Goal: Task Accomplishment & Management: Complete application form

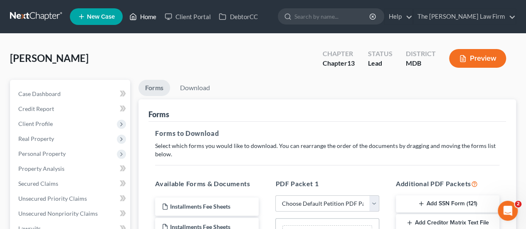
click at [146, 19] on link "Home" at bounding box center [142, 16] width 35 height 15
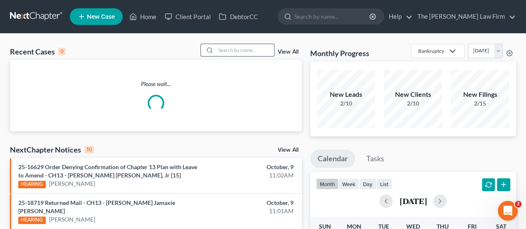
click at [248, 50] on input "search" at bounding box center [245, 50] width 58 height 12
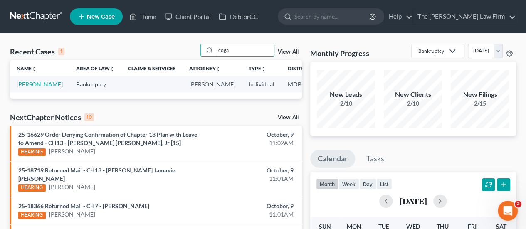
type input "coga"
click at [23, 84] on link "[PERSON_NAME]" at bounding box center [40, 84] width 46 height 7
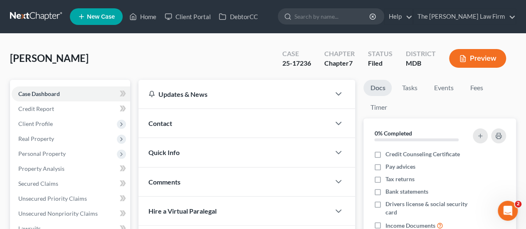
scroll to position [227, 0]
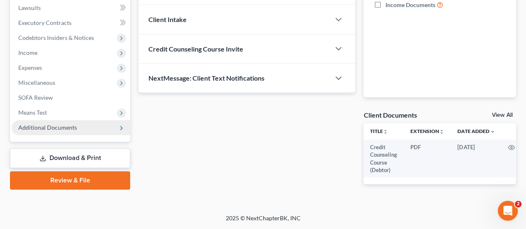
click at [51, 124] on span "Additional Documents" at bounding box center [47, 127] width 59 height 7
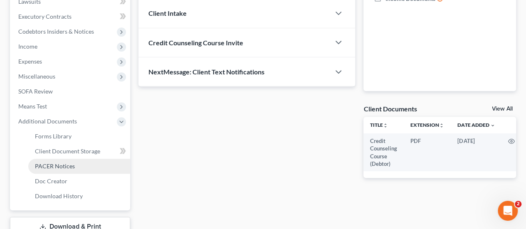
click at [61, 165] on span "PACER Notices" at bounding box center [55, 166] width 40 height 7
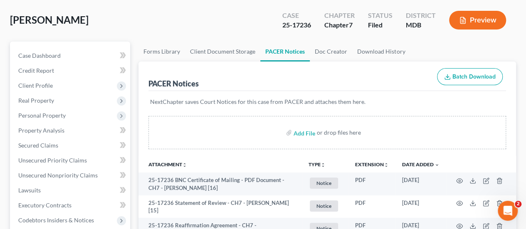
scroll to position [125, 0]
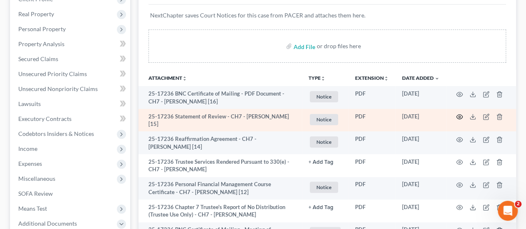
click at [457, 117] on icon "button" at bounding box center [459, 117] width 7 height 7
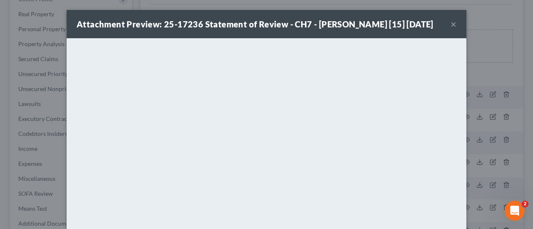
click at [450, 25] on button "×" at bounding box center [453, 24] width 6 height 10
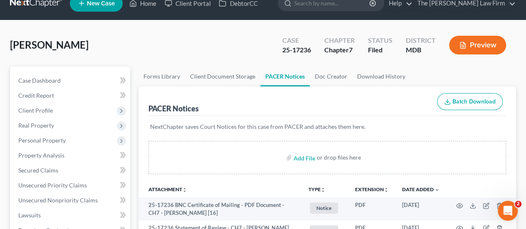
scroll to position [0, 0]
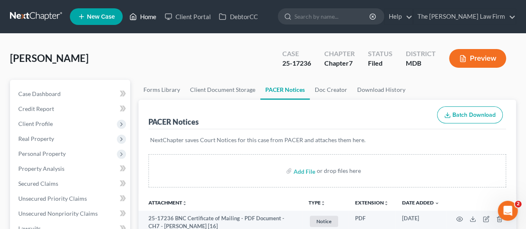
click at [154, 19] on link "Home" at bounding box center [142, 16] width 35 height 15
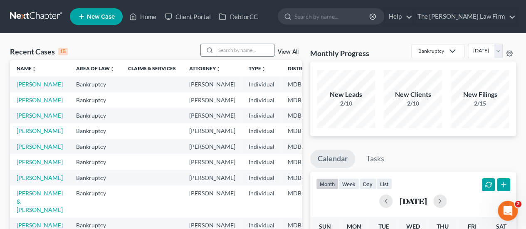
click at [244, 50] on input "search" at bounding box center [245, 50] width 58 height 12
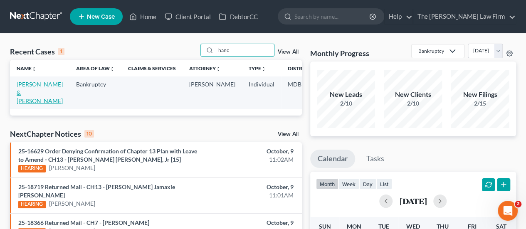
type input "hanc"
click at [33, 86] on link "[PERSON_NAME] & [PERSON_NAME]" at bounding box center [40, 93] width 46 height 24
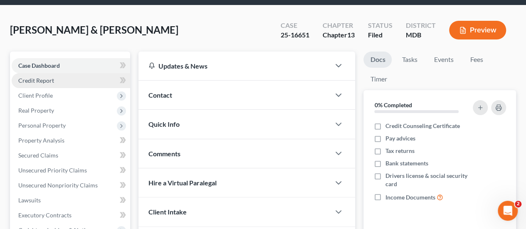
scroll to position [42, 0]
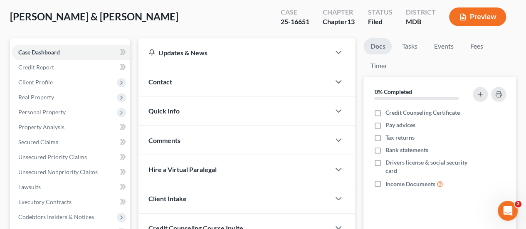
click at [222, 22] on div "[PERSON_NAME] & [PERSON_NAME] Upgraded Case 25-16651 Chapter Chapter 13 Status …" at bounding box center [263, 20] width 506 height 36
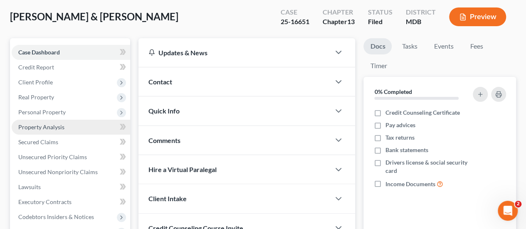
click at [33, 130] on span "Property Analysis" at bounding box center [41, 127] width 46 height 7
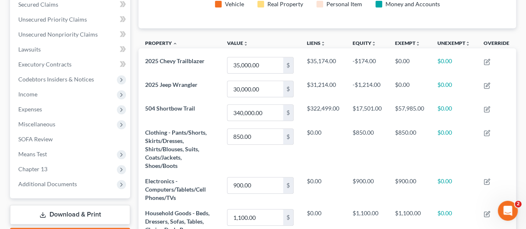
scroll to position [166, 0]
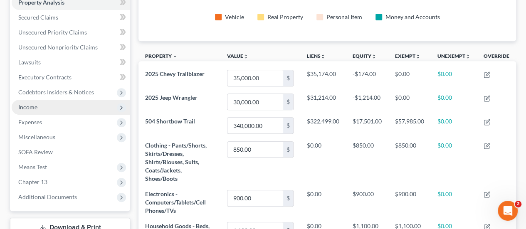
click at [27, 109] on span "Income" at bounding box center [27, 107] width 19 height 7
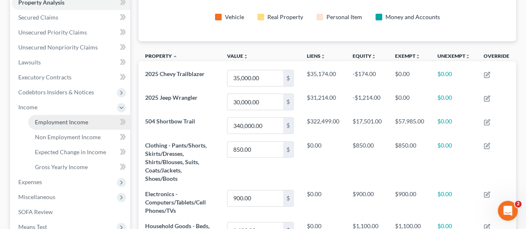
click at [49, 125] on link "Employment Income" at bounding box center [79, 122] width 102 height 15
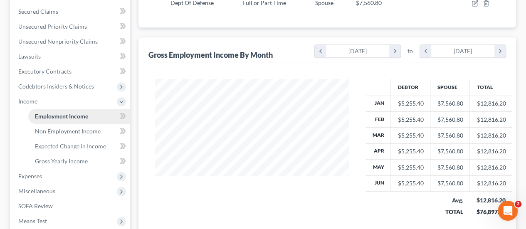
scroll to position [208, 0]
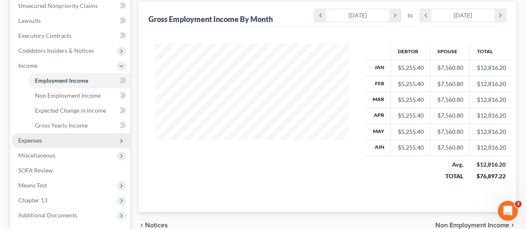
click at [48, 144] on span "Expenses" at bounding box center [71, 140] width 119 height 15
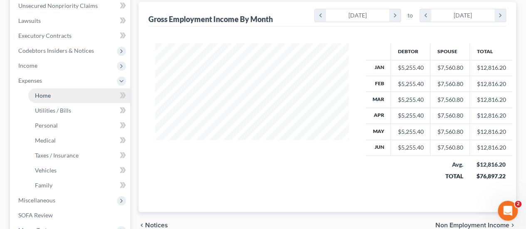
click at [51, 94] on link "Home" at bounding box center [79, 95] width 102 height 15
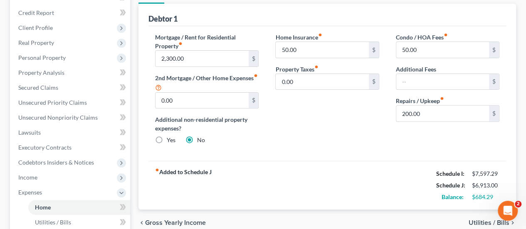
scroll to position [83, 0]
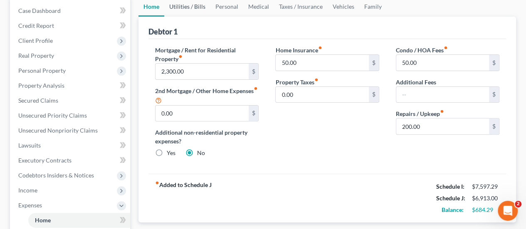
click at [188, 11] on link "Utilities / Bills" at bounding box center [187, 7] width 46 height 20
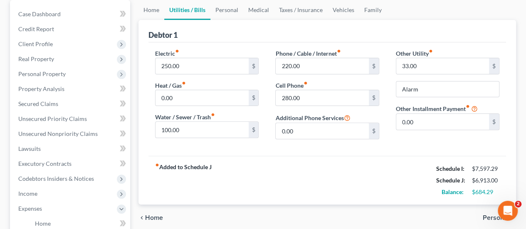
scroll to position [125, 0]
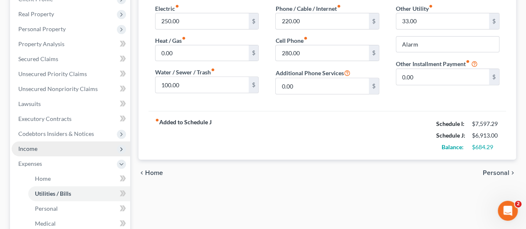
click at [40, 152] on span "Income" at bounding box center [71, 148] width 119 height 15
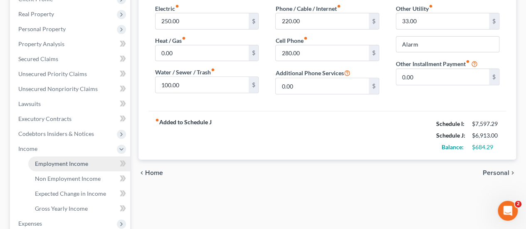
click at [62, 161] on span "Employment Income" at bounding box center [61, 163] width 53 height 7
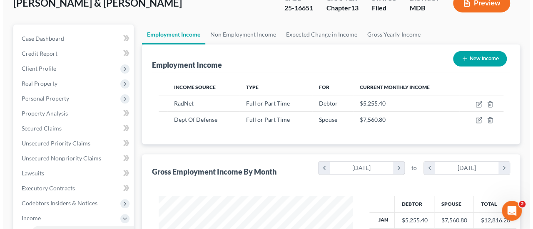
scroll to position [83, 0]
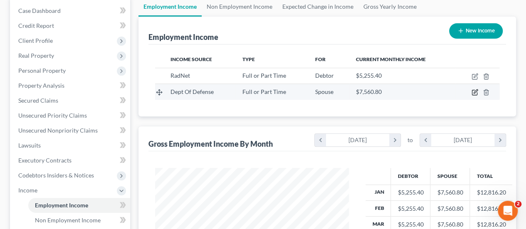
click at [472, 92] on icon "button" at bounding box center [475, 92] width 7 height 7
select select "0"
select select "2"
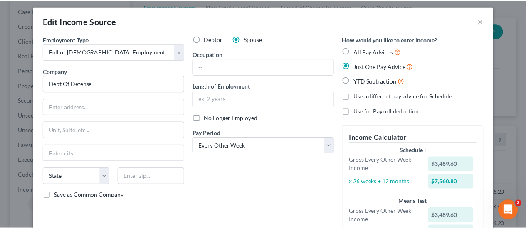
scroll to position [0, 0]
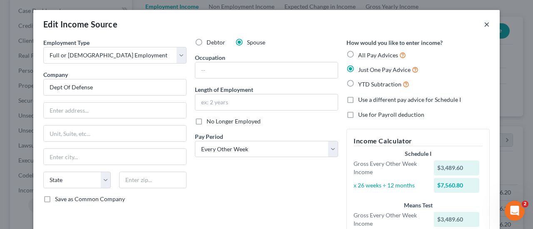
click at [484, 28] on button "×" at bounding box center [486, 24] width 6 height 10
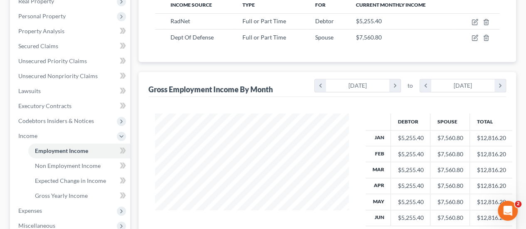
scroll to position [125, 0]
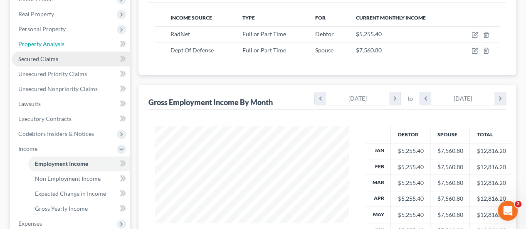
drag, startPoint x: 51, startPoint y: 45, endPoint x: 71, endPoint y: 51, distance: 21.4
click at [51, 45] on span "Property Analysis" at bounding box center [41, 43] width 46 height 7
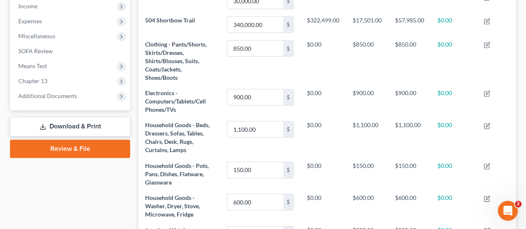
scroll to position [208, 0]
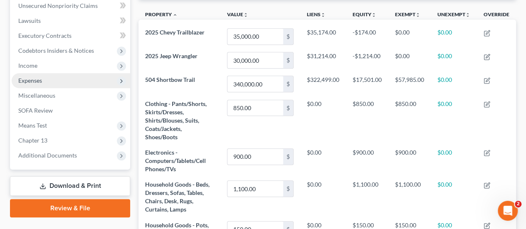
click at [38, 84] on span "Expenses" at bounding box center [71, 80] width 119 height 15
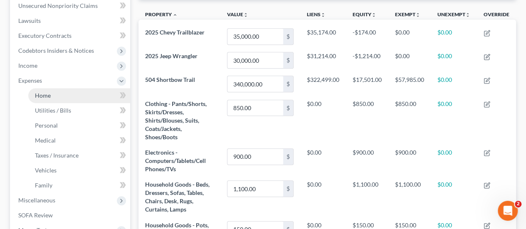
click at [40, 93] on span "Home" at bounding box center [43, 95] width 16 height 7
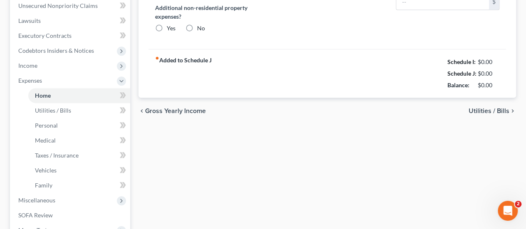
type input "2,300.00"
type input "0.00"
radio input "true"
type input "50.00"
type input "0.00"
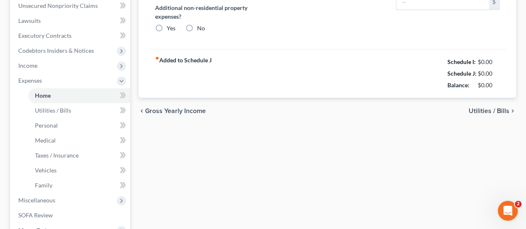
type input "50.00"
type input "200.00"
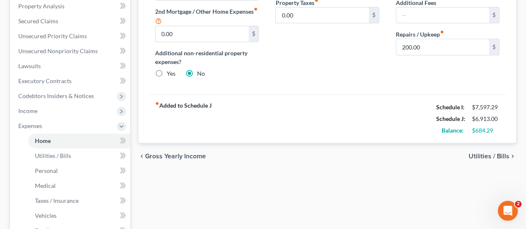
scroll to position [166, 0]
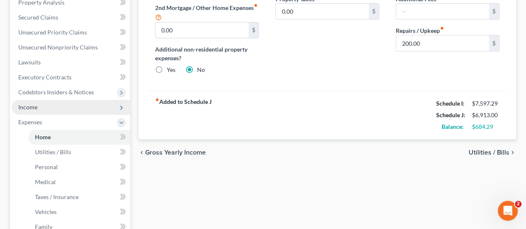
click at [37, 106] on span "Income" at bounding box center [71, 107] width 119 height 15
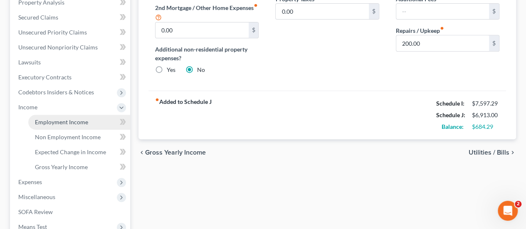
click at [69, 126] on link "Employment Income" at bounding box center [79, 122] width 102 height 15
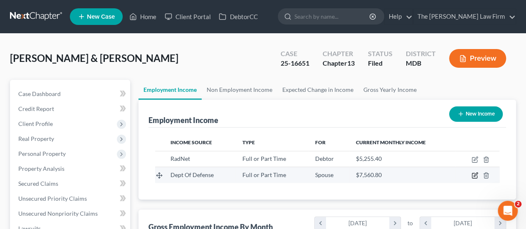
click at [475, 177] on icon "button" at bounding box center [475, 175] width 7 height 7
select select "0"
select select "2"
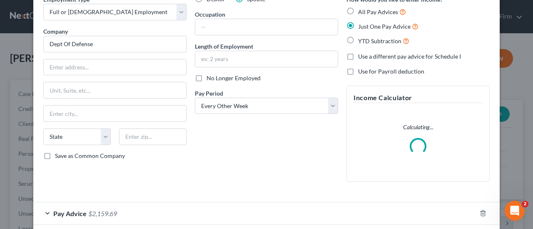
scroll to position [84, 0]
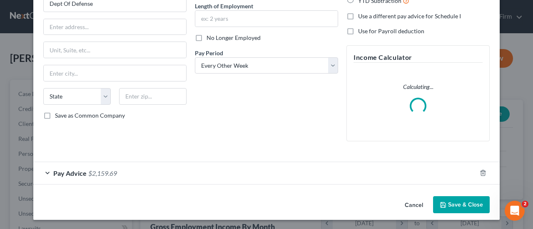
click at [65, 172] on span "Pay Advice" at bounding box center [69, 173] width 33 height 8
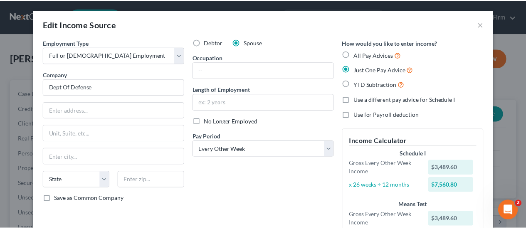
scroll to position [0, 0]
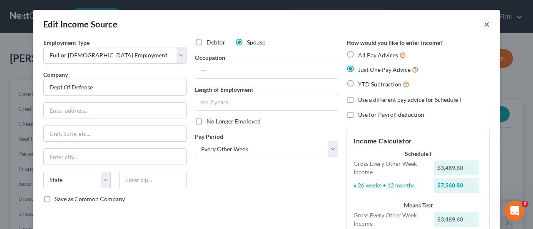
click at [483, 25] on button "×" at bounding box center [486, 24] width 6 height 10
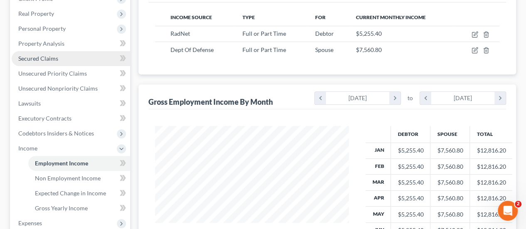
scroll to position [125, 0]
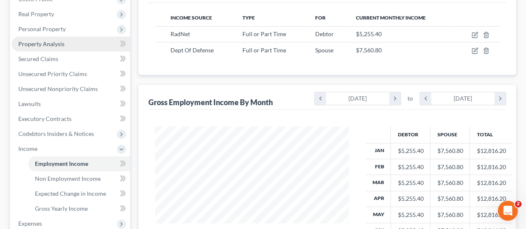
click at [42, 47] on span "Property Analysis" at bounding box center [41, 43] width 46 height 7
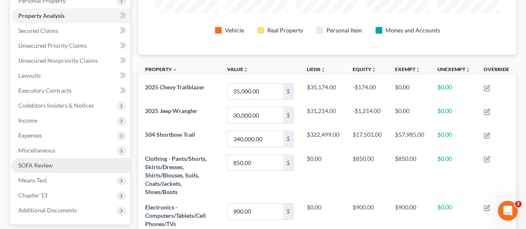
scroll to position [166, 0]
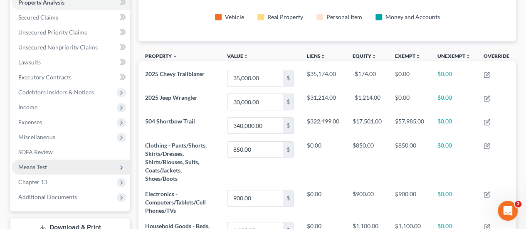
click at [37, 169] on span "Means Test" at bounding box center [32, 167] width 29 height 7
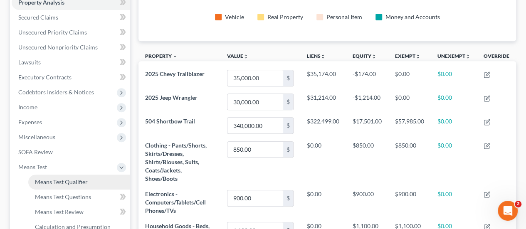
click at [52, 181] on span "Means Test Qualifier" at bounding box center [61, 181] width 53 height 7
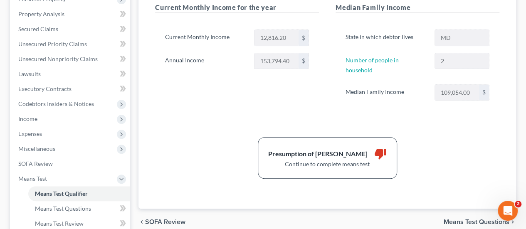
scroll to position [166, 0]
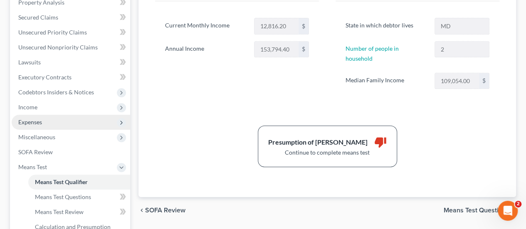
click at [35, 124] on span "Expenses" at bounding box center [30, 122] width 24 height 7
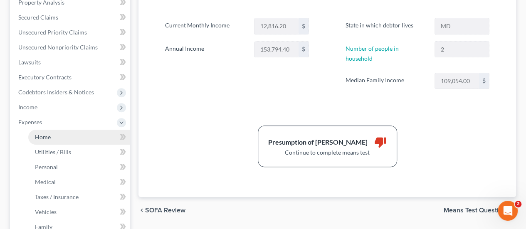
click at [44, 134] on span "Home" at bounding box center [43, 137] width 16 height 7
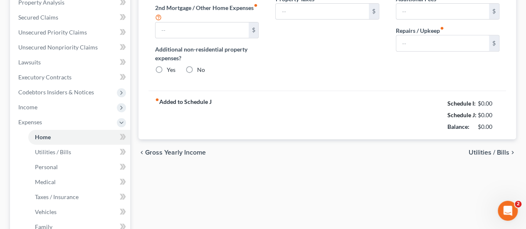
type input "2,300.00"
type input "0.00"
radio input "true"
type input "50.00"
type input "0.00"
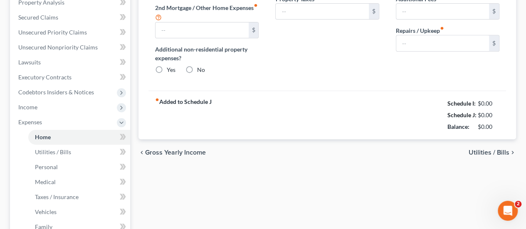
type input "50.00"
type input "200.00"
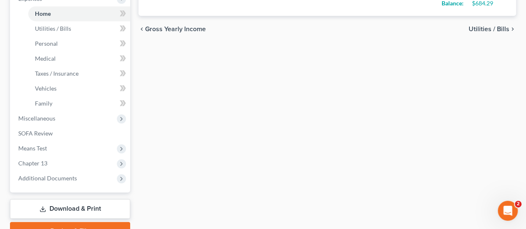
scroll to position [82, 0]
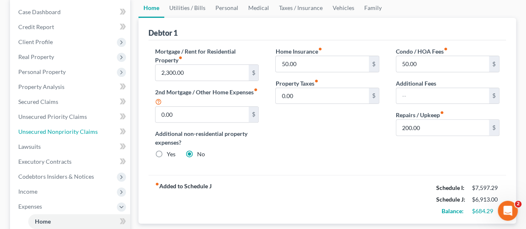
drag, startPoint x: 57, startPoint y: 131, endPoint x: 163, endPoint y: 121, distance: 107.0
click at [57, 131] on span "Unsecured Nonpriority Claims" at bounding box center [57, 131] width 79 height 7
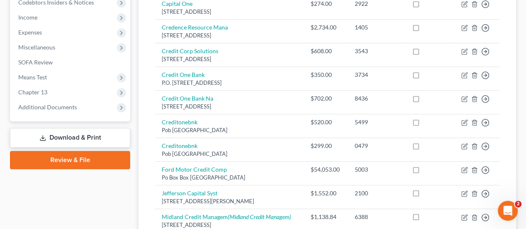
scroll to position [257, 0]
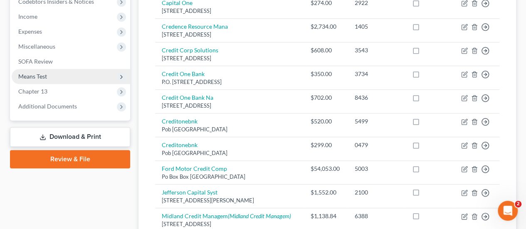
click at [36, 73] on span "Means Test" at bounding box center [32, 76] width 29 height 7
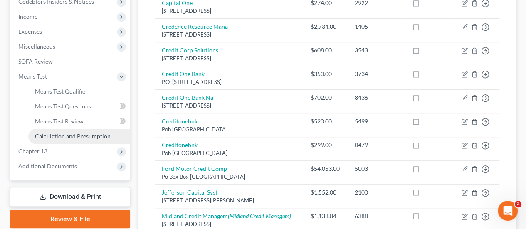
click at [57, 134] on span "Calculation and Presumption" at bounding box center [73, 136] width 76 height 7
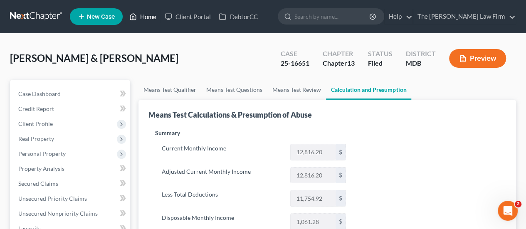
click at [147, 20] on link "Home" at bounding box center [142, 16] width 35 height 15
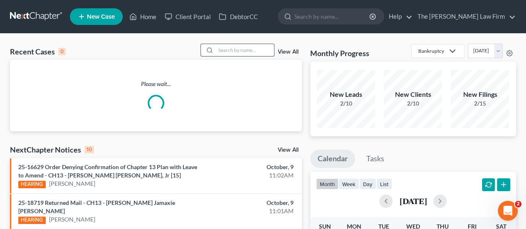
click at [234, 52] on input "search" at bounding box center [245, 50] width 58 height 12
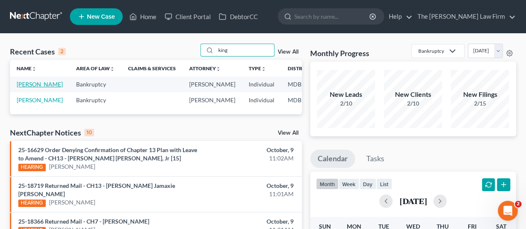
type input "king"
click at [24, 88] on link "[PERSON_NAME]" at bounding box center [40, 84] width 46 height 7
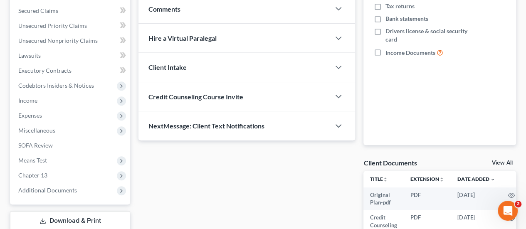
scroll to position [208, 0]
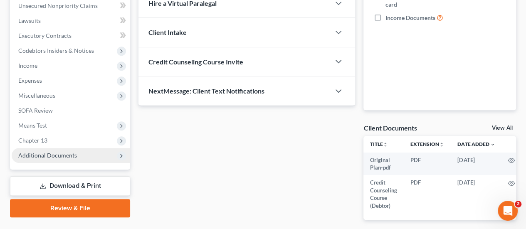
click at [59, 157] on span "Additional Documents" at bounding box center [47, 155] width 59 height 7
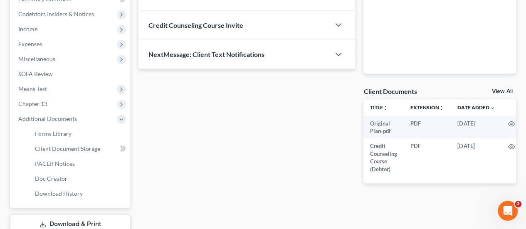
scroll to position [291, 0]
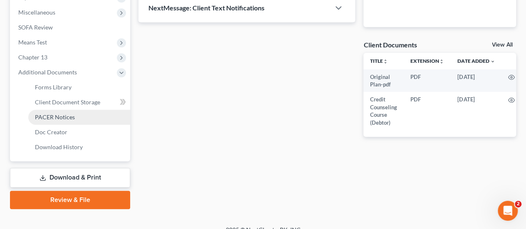
click at [67, 114] on span "PACER Notices" at bounding box center [55, 117] width 40 height 7
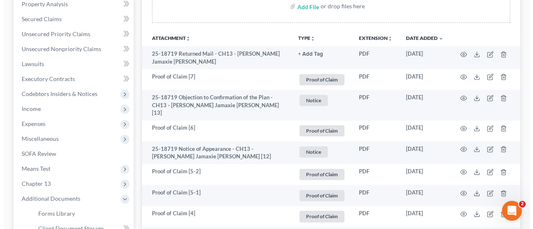
scroll to position [166, 0]
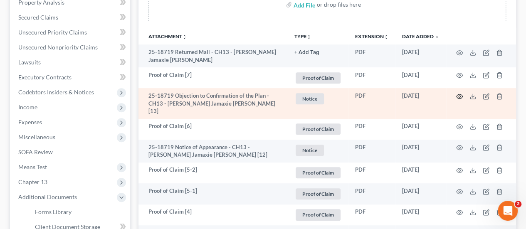
click at [461, 93] on icon "button" at bounding box center [459, 96] width 7 height 7
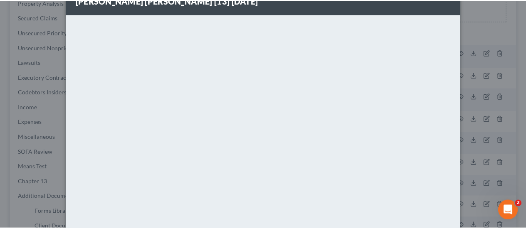
scroll to position [0, 0]
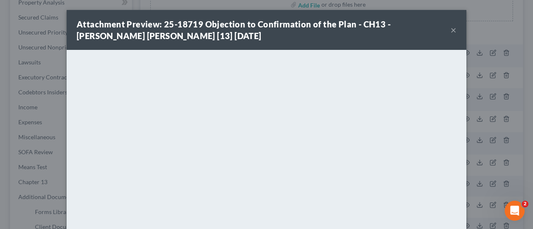
click at [450, 35] on button "×" at bounding box center [453, 30] width 6 height 10
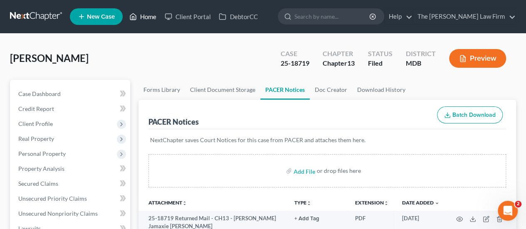
click at [151, 17] on link "Home" at bounding box center [142, 16] width 35 height 15
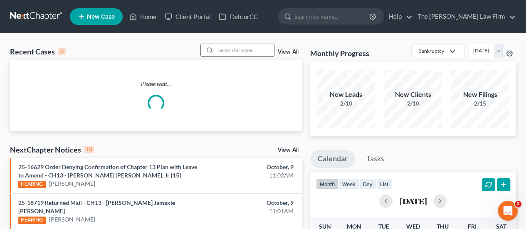
click at [259, 52] on input "search" at bounding box center [245, 50] width 58 height 12
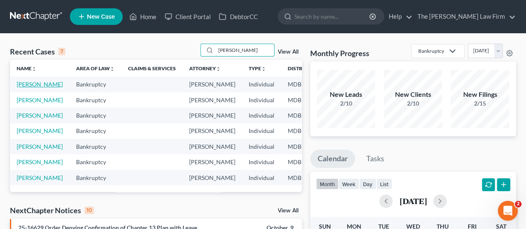
type input "[PERSON_NAME]"
click at [34, 88] on link "[PERSON_NAME]" at bounding box center [40, 84] width 46 height 7
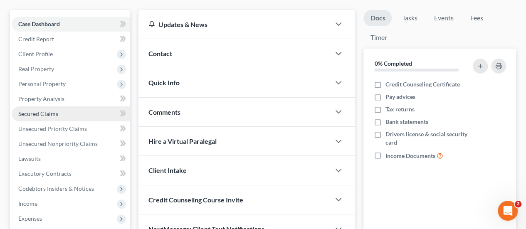
scroll to position [83, 0]
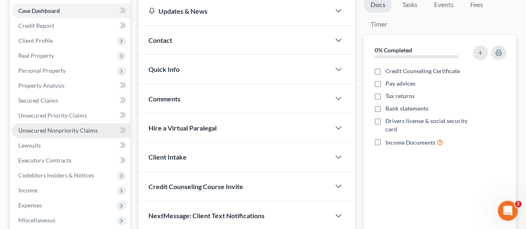
click at [57, 129] on span "Unsecured Nonpriority Claims" at bounding box center [57, 130] width 79 height 7
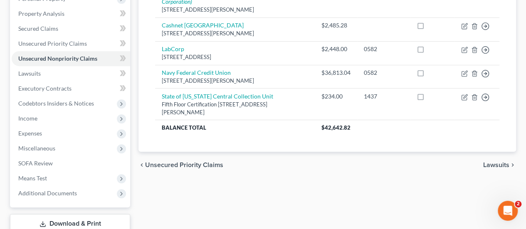
scroll to position [129, 0]
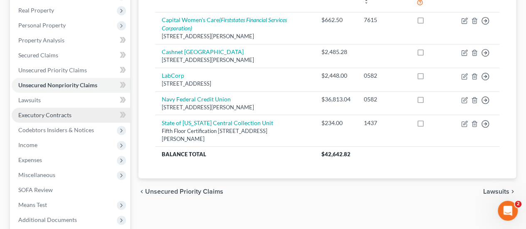
click at [39, 118] on span "Executory Contracts" at bounding box center [44, 115] width 53 height 7
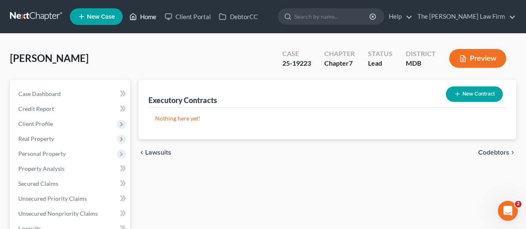
click at [150, 13] on link "Home" at bounding box center [142, 16] width 35 height 15
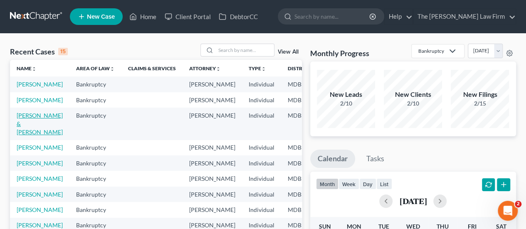
click at [25, 133] on link "[PERSON_NAME] & [PERSON_NAME]" at bounding box center [40, 124] width 46 height 24
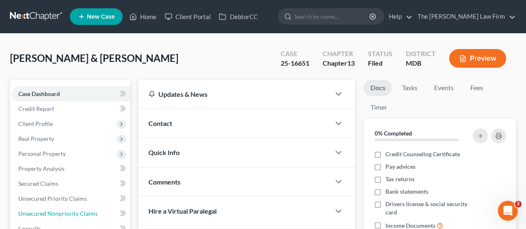
drag, startPoint x: 64, startPoint y: 213, endPoint x: 191, endPoint y: 164, distance: 136.2
click at [64, 213] on span "Unsecured Nonpriority Claims" at bounding box center [57, 213] width 79 height 7
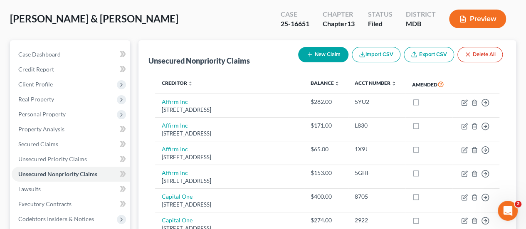
scroll to position [39, 0]
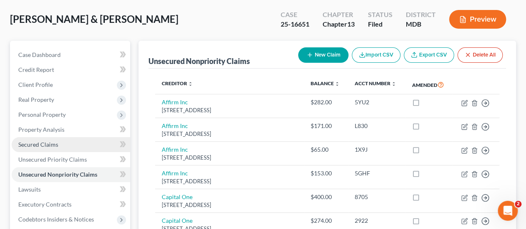
click at [38, 144] on span "Secured Claims" at bounding box center [38, 144] width 40 height 7
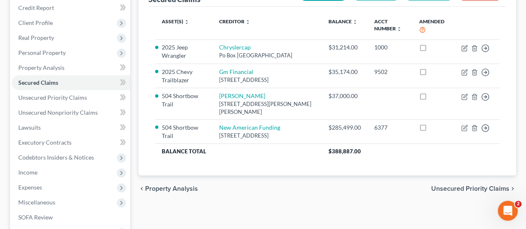
scroll to position [102, 0]
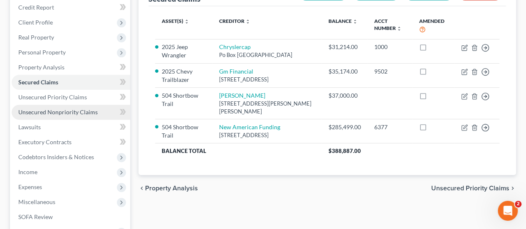
click at [59, 112] on span "Unsecured Nonpriority Claims" at bounding box center [57, 112] width 79 height 7
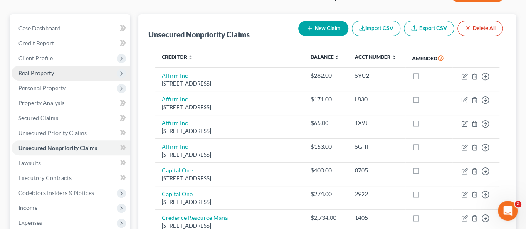
scroll to position [53, 0]
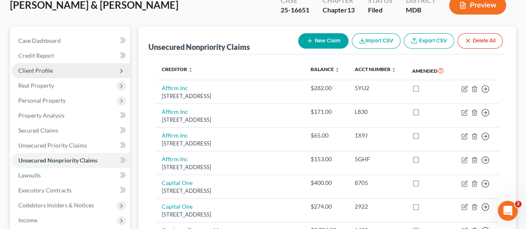
click at [46, 71] on span "Client Profile" at bounding box center [35, 70] width 35 height 7
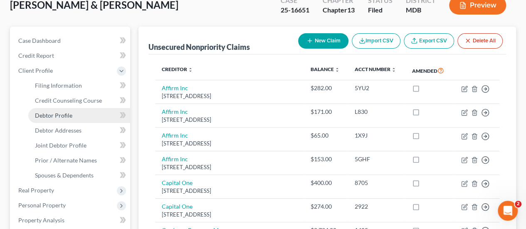
click at [59, 117] on span "Debtor Profile" at bounding box center [53, 115] width 37 height 7
select select "1"
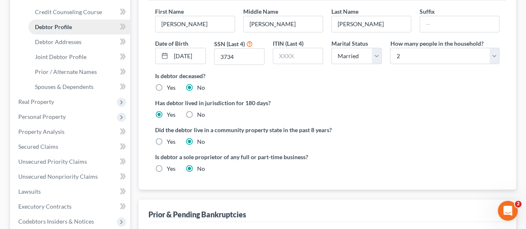
scroll to position [142, 0]
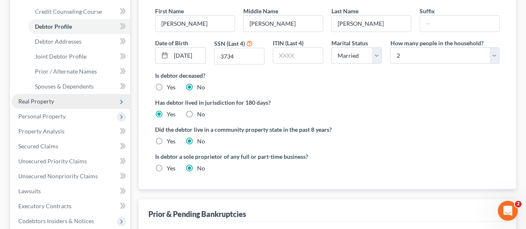
click at [44, 102] on span "Real Property" at bounding box center [36, 101] width 36 height 7
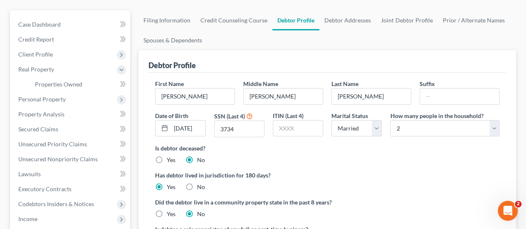
scroll to position [67, 0]
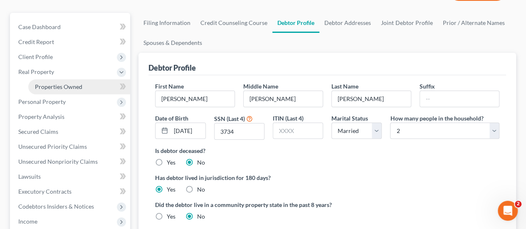
click at [64, 86] on span "Properties Owned" at bounding box center [58, 86] width 47 height 7
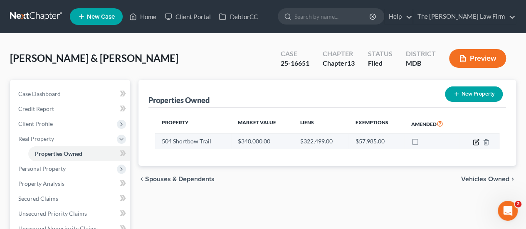
click at [474, 144] on icon "button" at bounding box center [476, 142] width 7 height 7
select select "21"
select select "3"
select select "0"
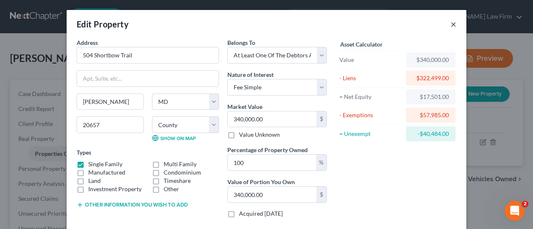
click at [450, 27] on button "×" at bounding box center [453, 24] width 6 height 10
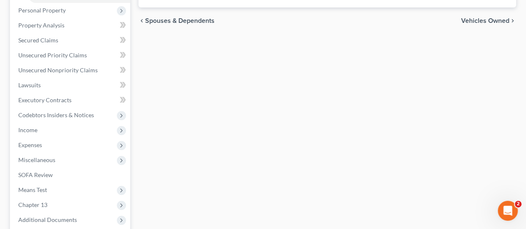
scroll to position [161, 0]
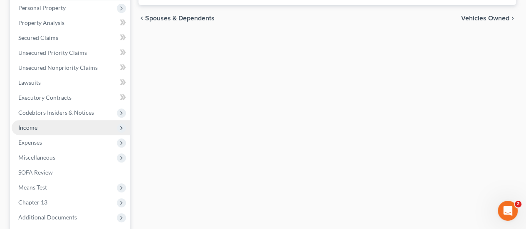
click at [37, 123] on span "Income" at bounding box center [71, 127] width 119 height 15
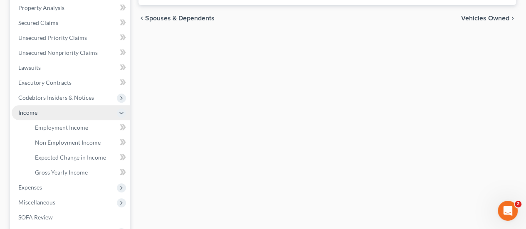
scroll to position [146, 0]
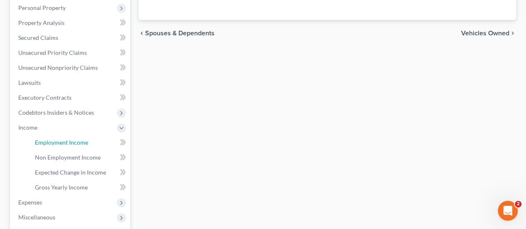
drag, startPoint x: 54, startPoint y: 141, endPoint x: 136, endPoint y: 131, distance: 83.0
click at [54, 141] on span "Employment Income" at bounding box center [61, 142] width 53 height 7
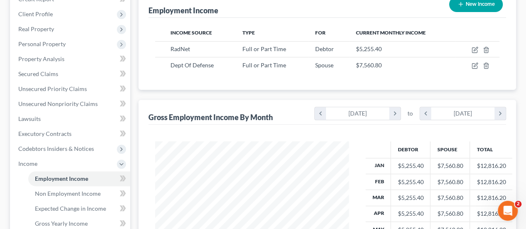
scroll to position [117, 0]
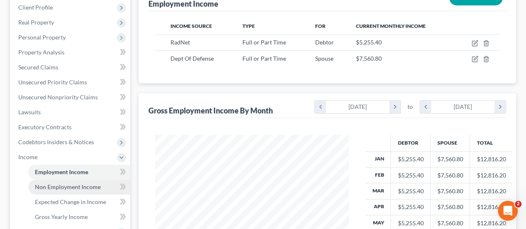
click at [64, 186] on span "Non Employment Income" at bounding box center [68, 186] width 66 height 7
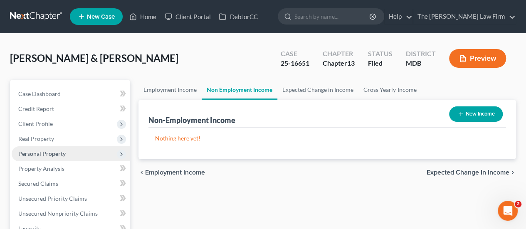
click at [47, 151] on span "Personal Property" at bounding box center [41, 153] width 47 height 7
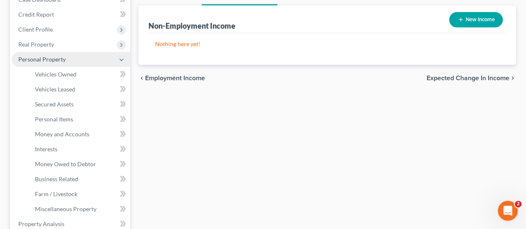
scroll to position [98, 0]
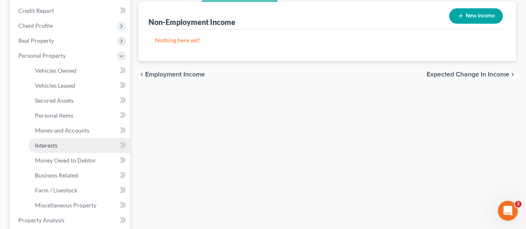
click at [50, 148] on span "Interests" at bounding box center [46, 145] width 22 height 7
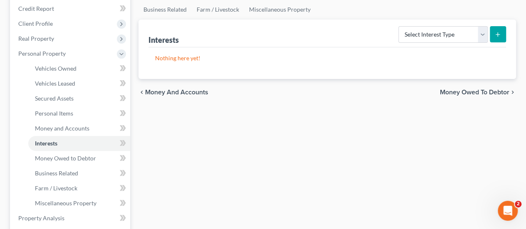
scroll to position [120, 0]
